Goal: Navigation & Orientation: Find specific page/section

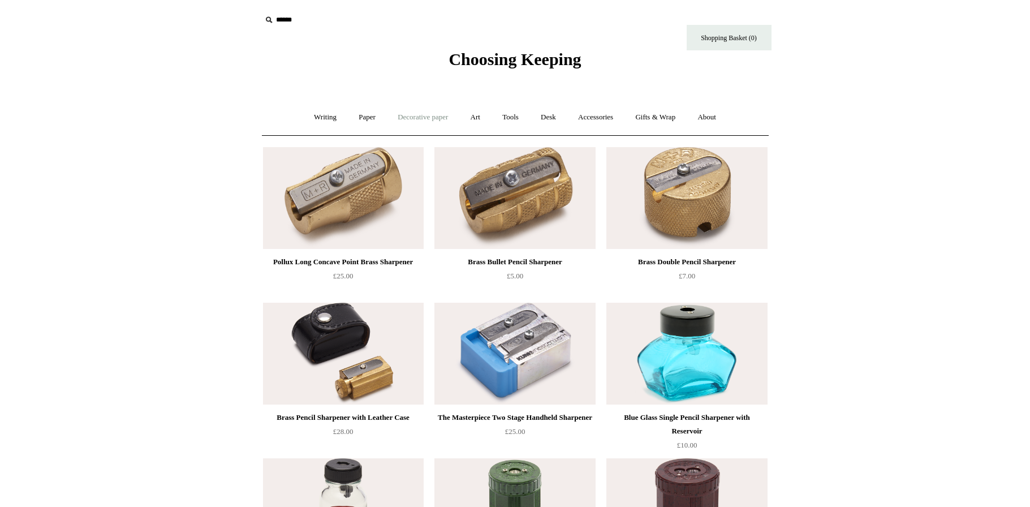
click at [418, 118] on link "Decorative paper +" at bounding box center [422, 117] width 71 height 30
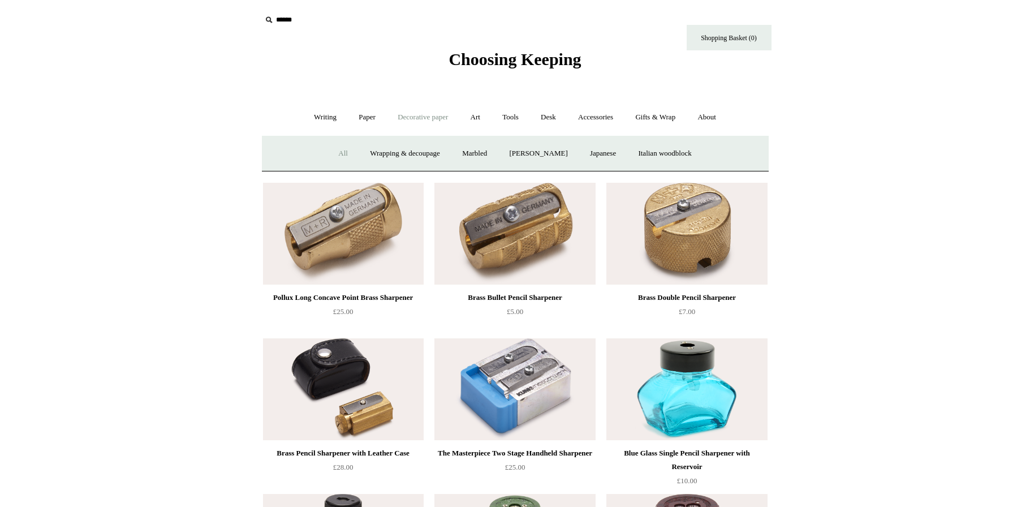
click at [331, 151] on link "All" at bounding box center [343, 154] width 30 height 30
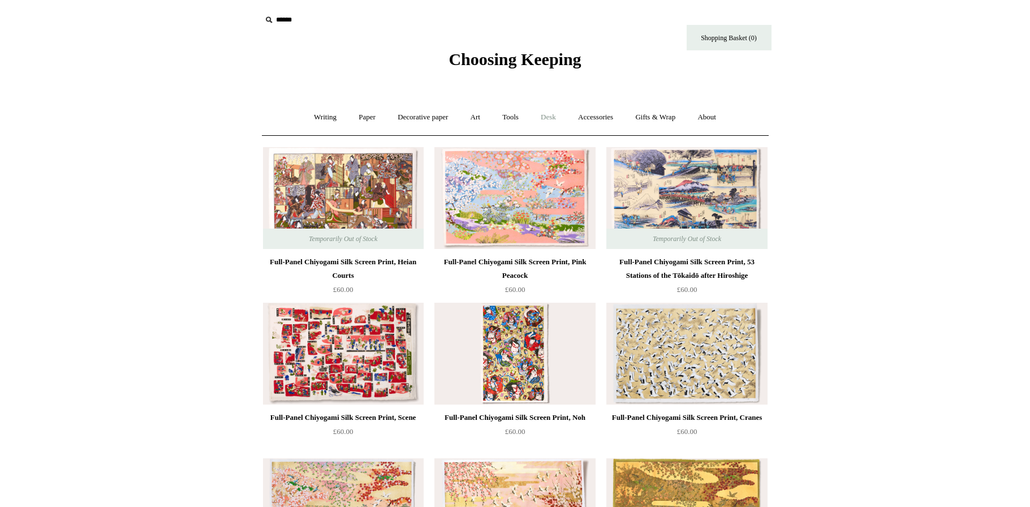
click at [548, 115] on link "Desk +" at bounding box center [548, 117] width 36 height 30
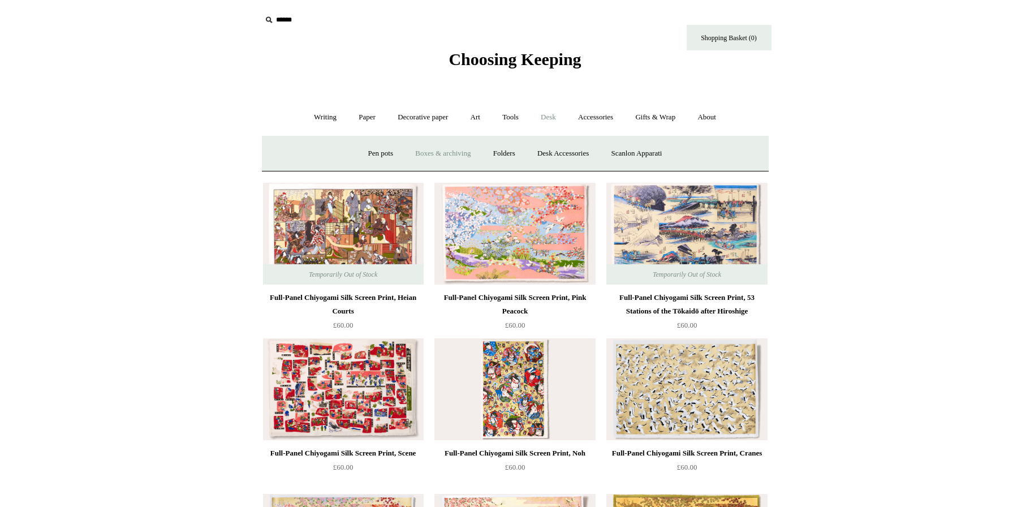
click at [428, 150] on link "Boxes & archiving" at bounding box center [443, 154] width 76 height 30
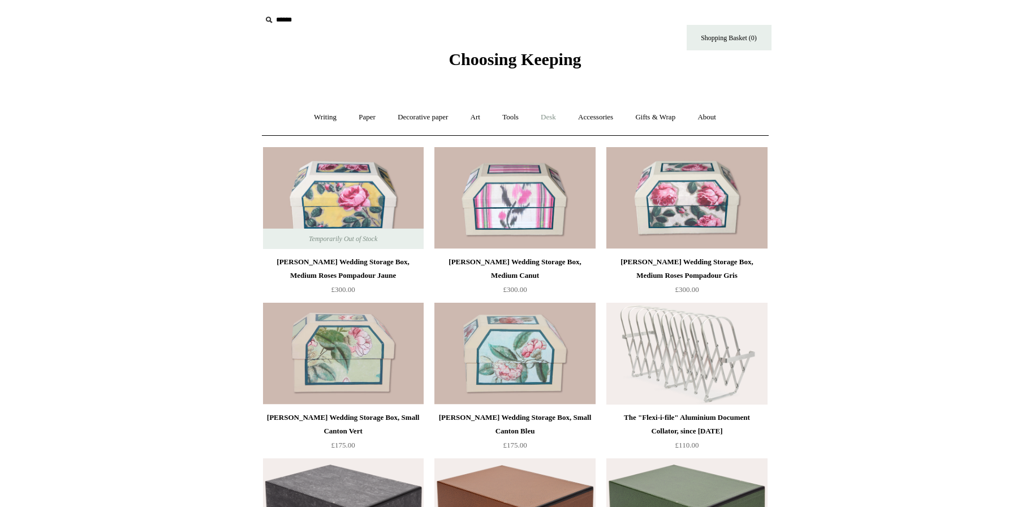
click at [547, 114] on link "Desk +" at bounding box center [548, 117] width 36 height 30
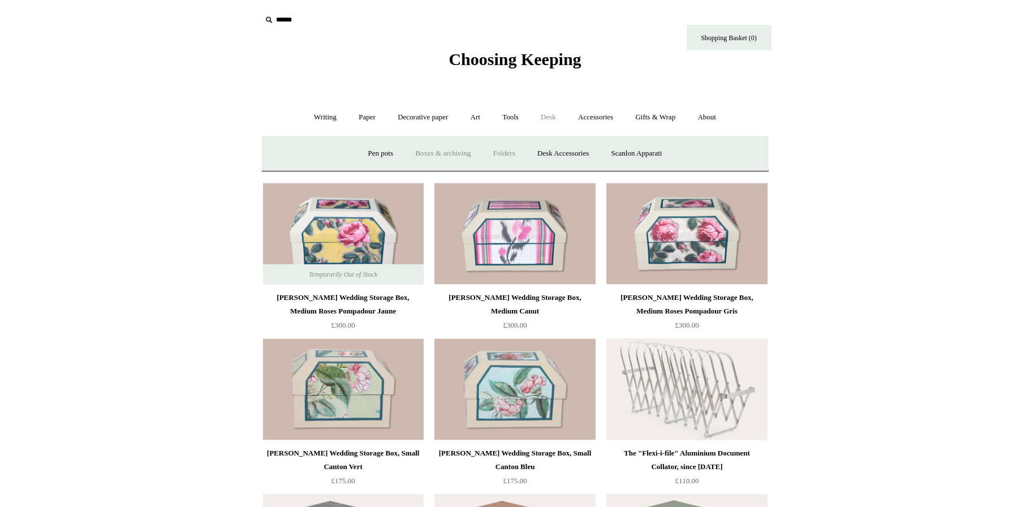
click at [496, 149] on link "Folders" at bounding box center [504, 154] width 42 height 30
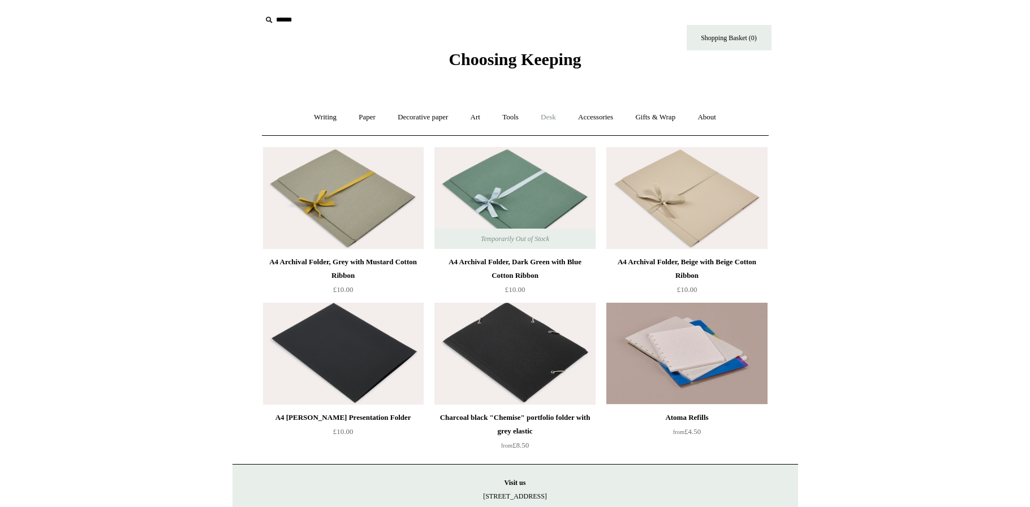
click at [551, 114] on link "Desk +" at bounding box center [548, 117] width 36 height 30
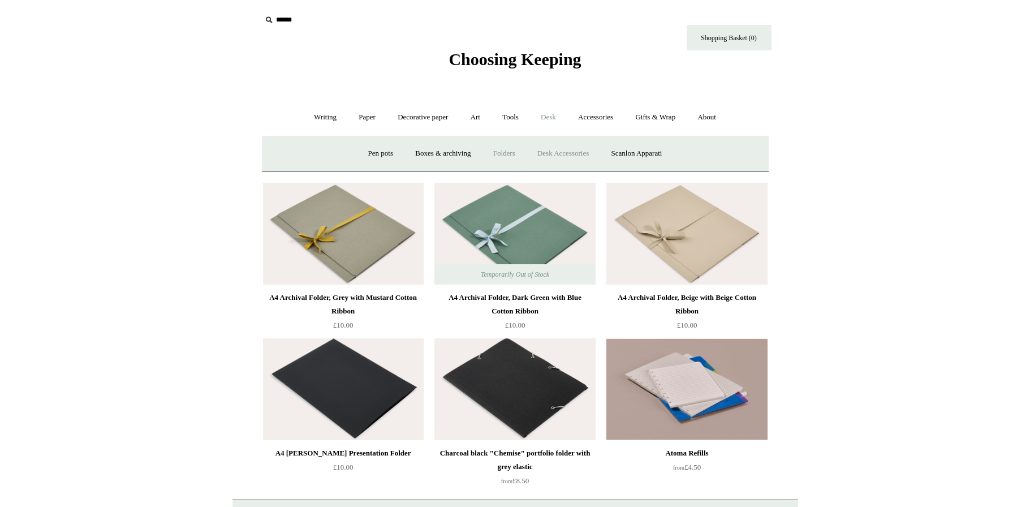
click at [552, 150] on link "Desk Accessories" at bounding box center [563, 154] width 72 height 30
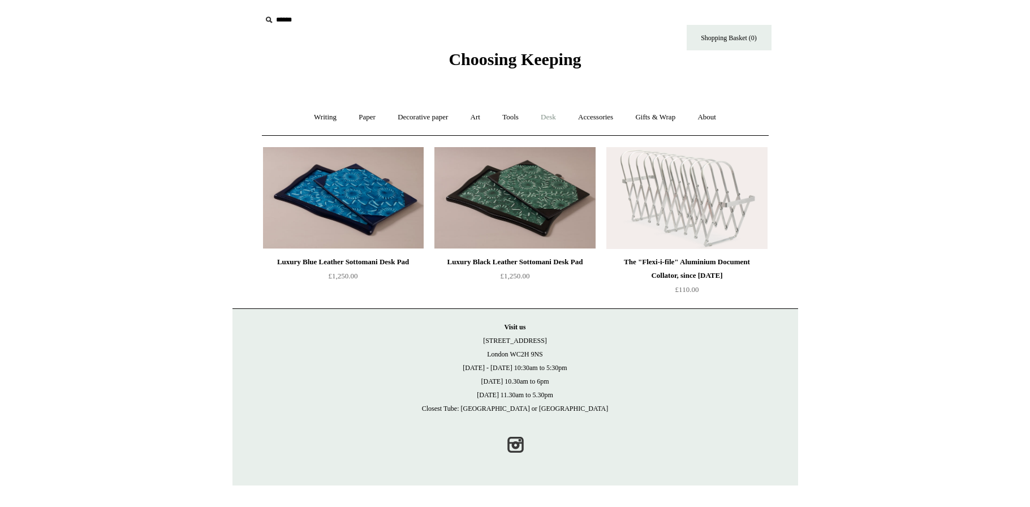
click at [557, 115] on link "Desk +" at bounding box center [548, 117] width 36 height 30
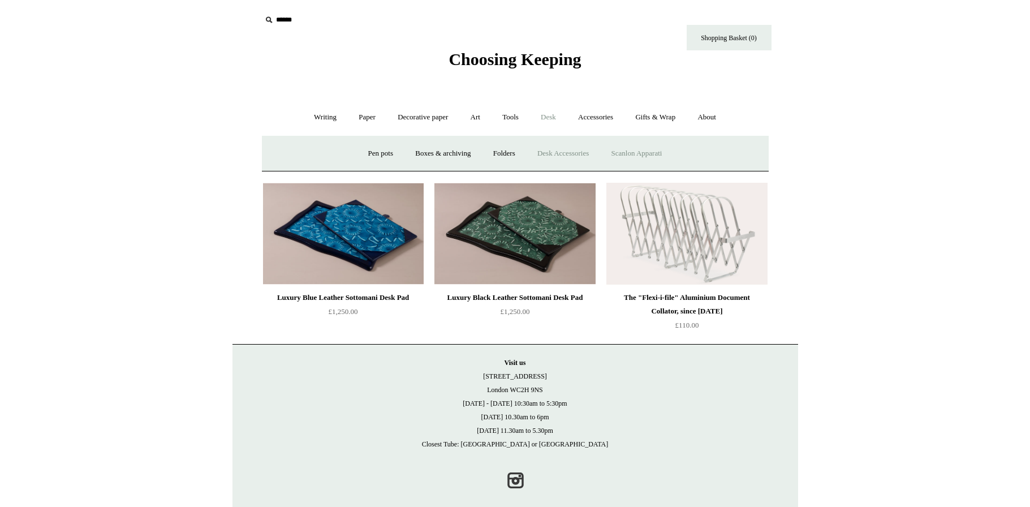
click at [643, 152] on link "Scanlon Apparati" at bounding box center [636, 154] width 71 height 30
